Goal: Task Accomplishment & Management: Complete application form

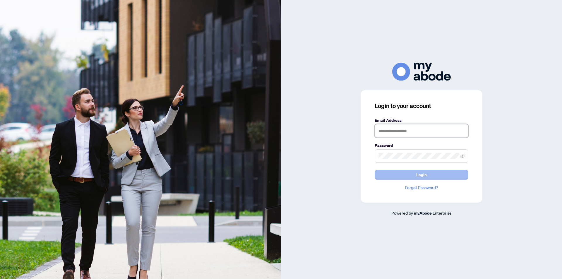
type input "**********"
click at [416, 175] on span "Login" at bounding box center [421, 174] width 11 height 9
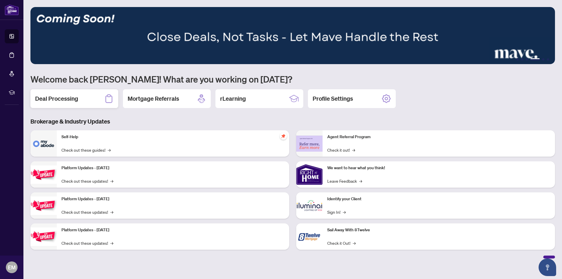
click at [69, 101] on h2 "Deal Processing" at bounding box center [56, 99] width 43 height 8
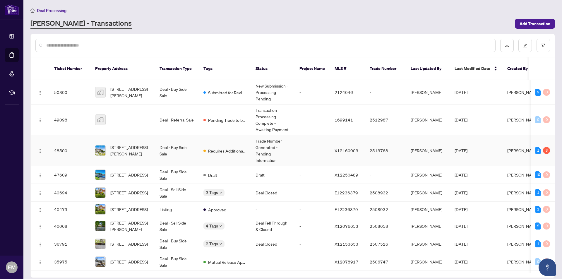
click at [201, 147] on td "Requires Additional Docs" at bounding box center [225, 150] width 52 height 31
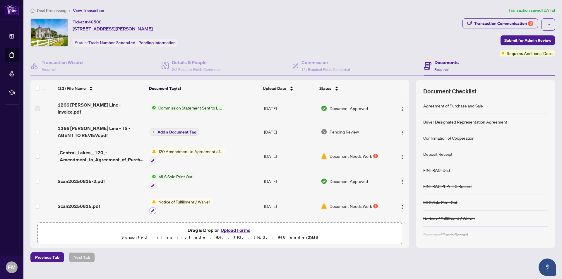
click at [154, 209] on icon "button" at bounding box center [153, 211] width 4 height 4
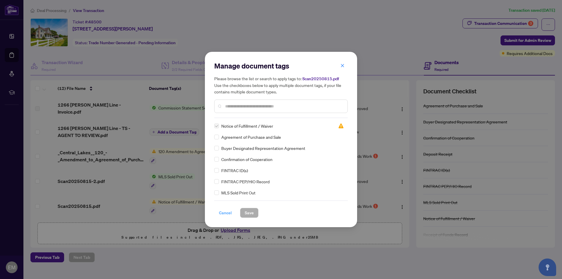
click at [223, 212] on span "Cancel" at bounding box center [225, 212] width 13 height 9
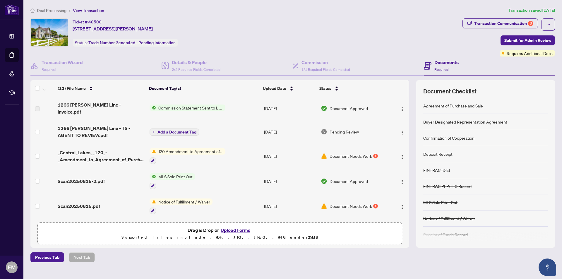
click at [228, 227] on button "Upload Forms" at bounding box center [235, 230] width 33 height 8
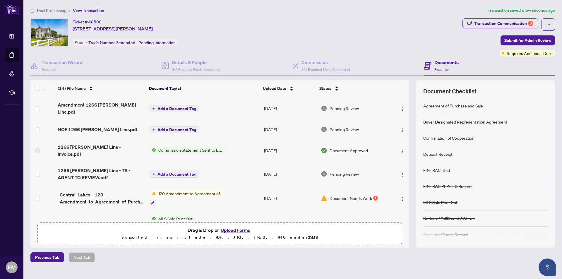
click at [174, 107] on span "Add a Document Tag" at bounding box center [176, 109] width 39 height 4
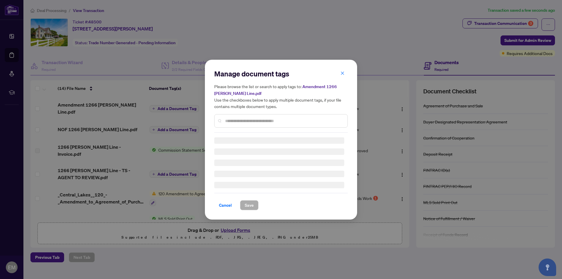
click at [236, 120] on div "Manage document tags Please browse the list or search to apply tags to: Amendme…" at bounding box center [280, 101] width 133 height 64
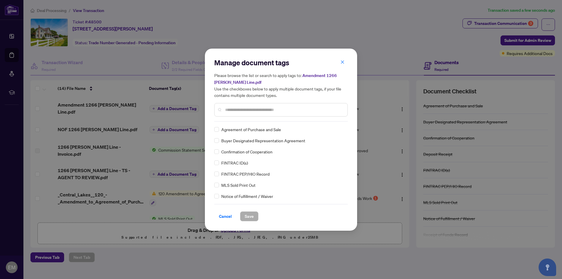
click at [237, 110] on input "text" at bounding box center [284, 110] width 118 height 6
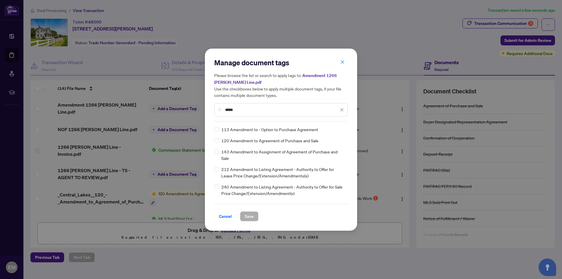
type input "*****"
click at [214, 140] on div "Manage document tags Please browse the list or search to apply tags to: Amendme…" at bounding box center [281, 140] width 152 height 182
click at [249, 220] on span "Save" at bounding box center [249, 216] width 9 height 9
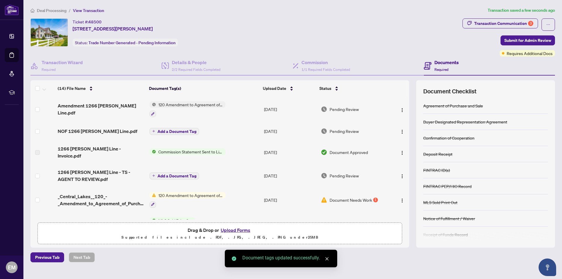
click at [172, 131] on span "Add a Document Tag" at bounding box center [176, 131] width 39 height 4
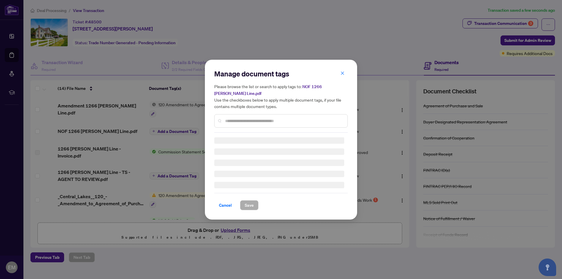
click at [229, 120] on div "Manage document tags Please browse the list or search to apply tags to: NOF 126…" at bounding box center [280, 101] width 133 height 64
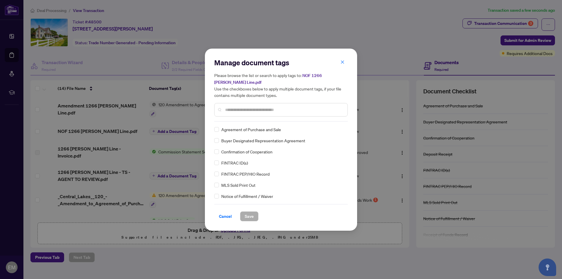
click at [227, 112] on input "text" at bounding box center [284, 110] width 118 height 6
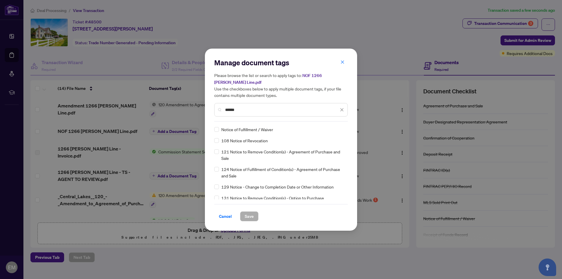
type input "******"
click at [247, 217] on span "Save" at bounding box center [249, 216] width 9 height 9
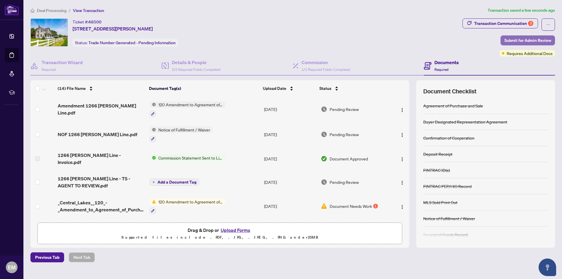
click at [529, 39] on span "Submit for Admin Review" at bounding box center [527, 40] width 47 height 9
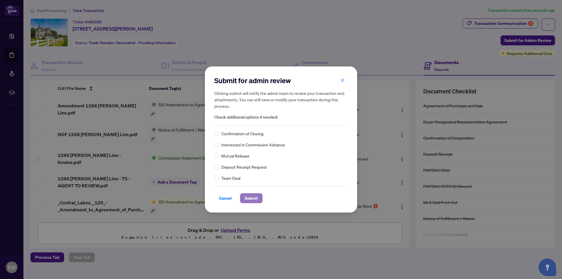
click at [249, 201] on span "Submit" at bounding box center [251, 197] width 13 height 9
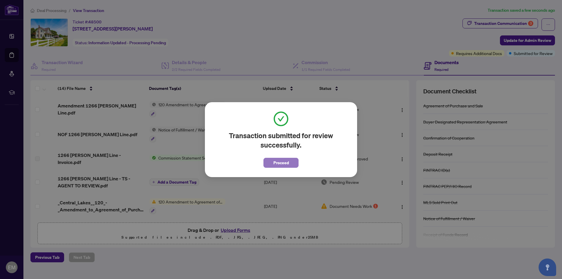
click at [282, 158] on span "Proceed" at bounding box center [281, 162] width 16 height 9
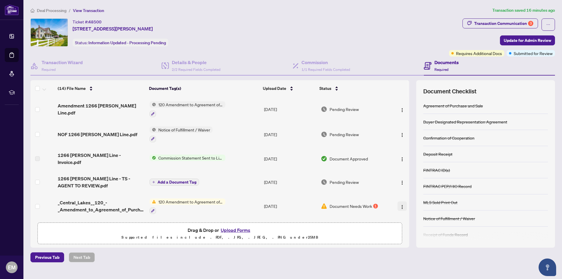
click at [400, 205] on img "button" at bounding box center [402, 207] width 5 height 5
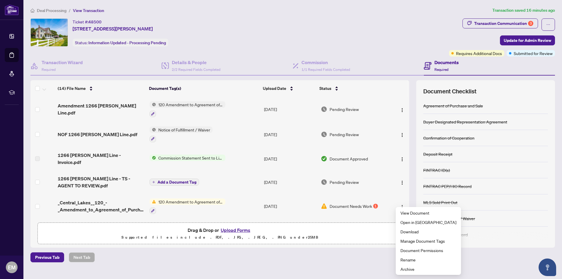
click at [333, 25] on div "Ticket #: 48500 1266 Morton Line, Cavan Monaghan, Ontario L0A 1C0, Canada Statu…" at bounding box center [238, 32] width 416 height 28
